Goal: Transaction & Acquisition: Purchase product/service

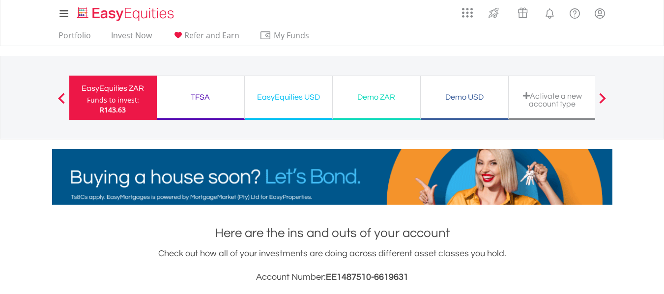
click at [217, 103] on div "TFSA" at bounding box center [201, 97] width 76 height 14
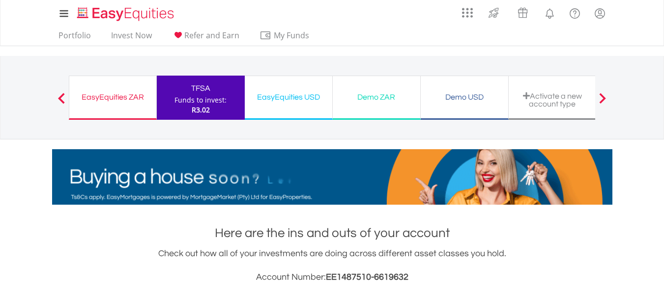
click at [277, 106] on div "EasyEquities USD Funds to invest: R3.02" at bounding box center [289, 98] width 88 height 44
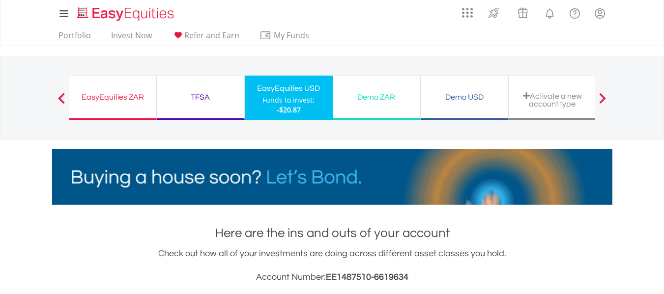
click at [98, 86] on div "EasyEquities ZAR Funds to invest: -$20.87" at bounding box center [113, 98] width 88 height 44
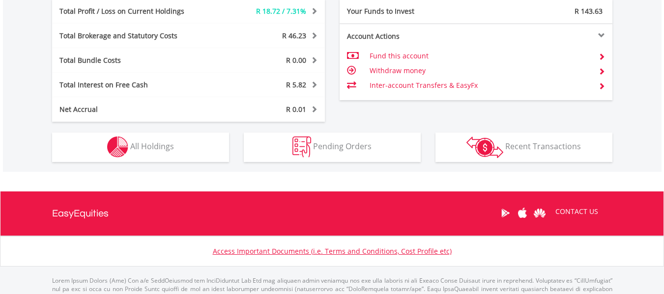
scroll to position [596, 0]
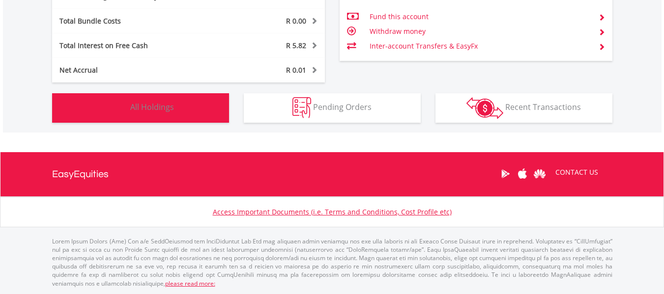
click at [204, 112] on button "Holdings All Holdings" at bounding box center [140, 107] width 177 height 29
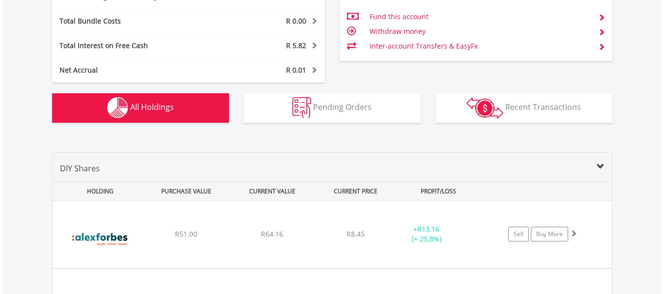
scroll to position [748, 0]
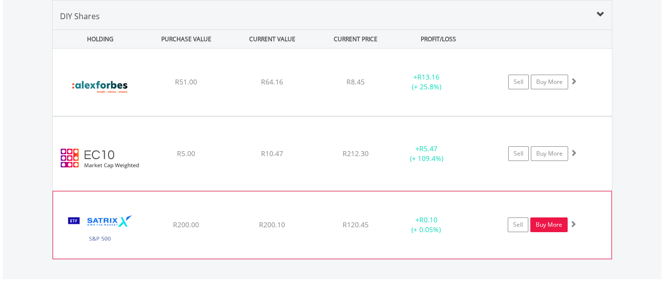
click at [538, 225] on link "Buy More" at bounding box center [548, 225] width 37 height 15
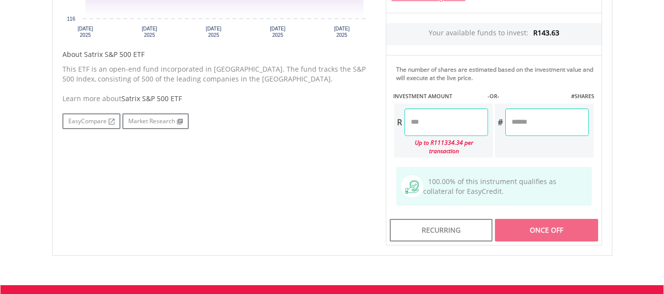
scroll to position [453, 0]
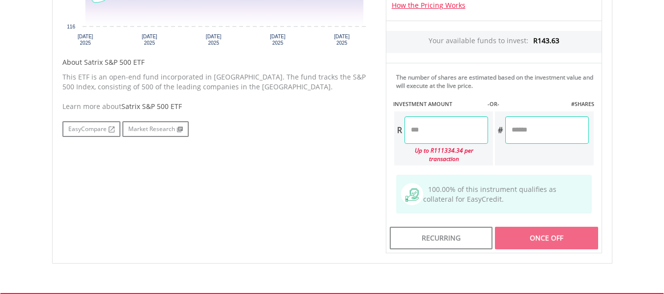
click at [423, 138] on input "number" at bounding box center [446, 130] width 84 height 28
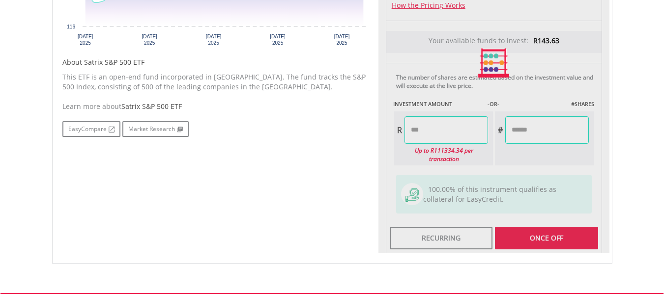
type input "******"
type input "****"
click at [554, 226] on div "Last Updated Price: 15-min. Delay* Price Update Cost: 2 Credits Request A Price…" at bounding box center [493, 63] width 231 height 382
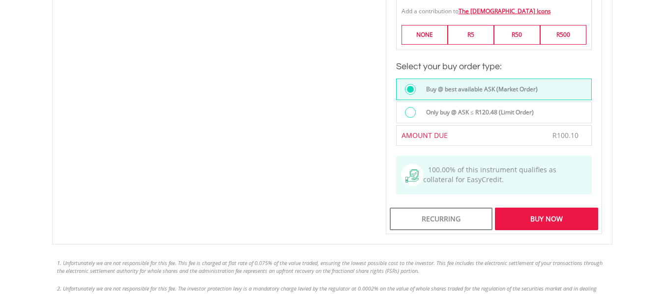
scroll to position [735, 0]
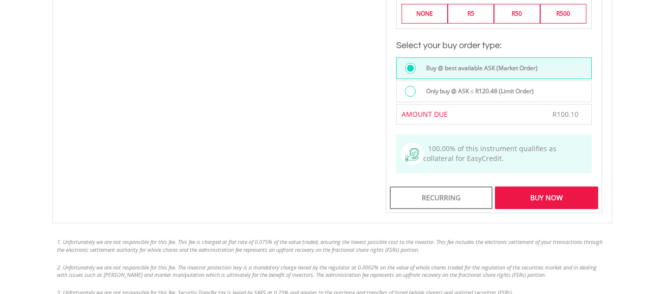
click at [539, 189] on div "Buy Now" at bounding box center [546, 198] width 103 height 23
